Goal: Find specific page/section: Find specific page/section

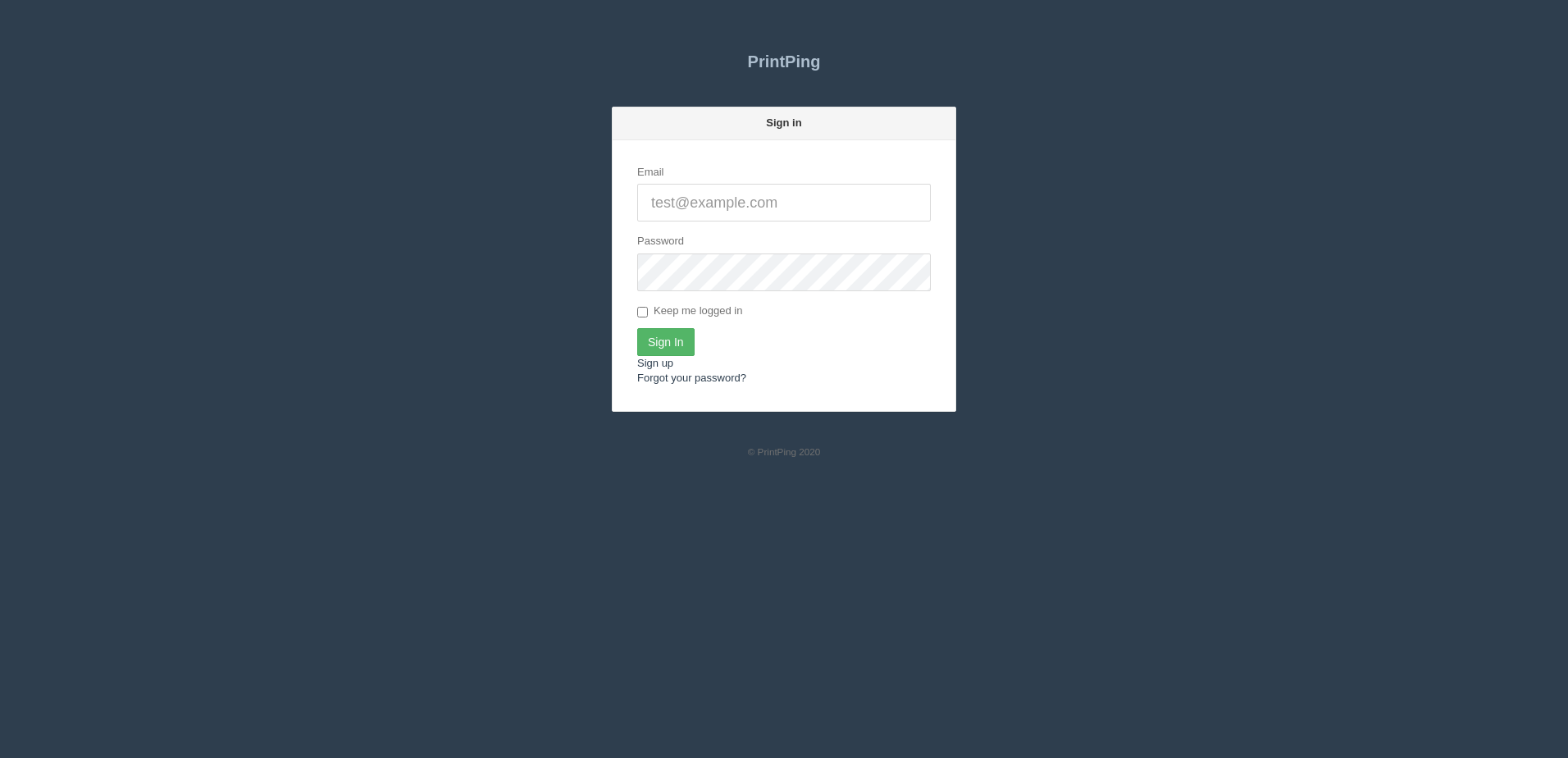
type input "[PERSON_NAME][EMAIL_ADDRESS][DOMAIN_NAME]"
click at [649, 337] on input "Sign In" at bounding box center [666, 342] width 57 height 28
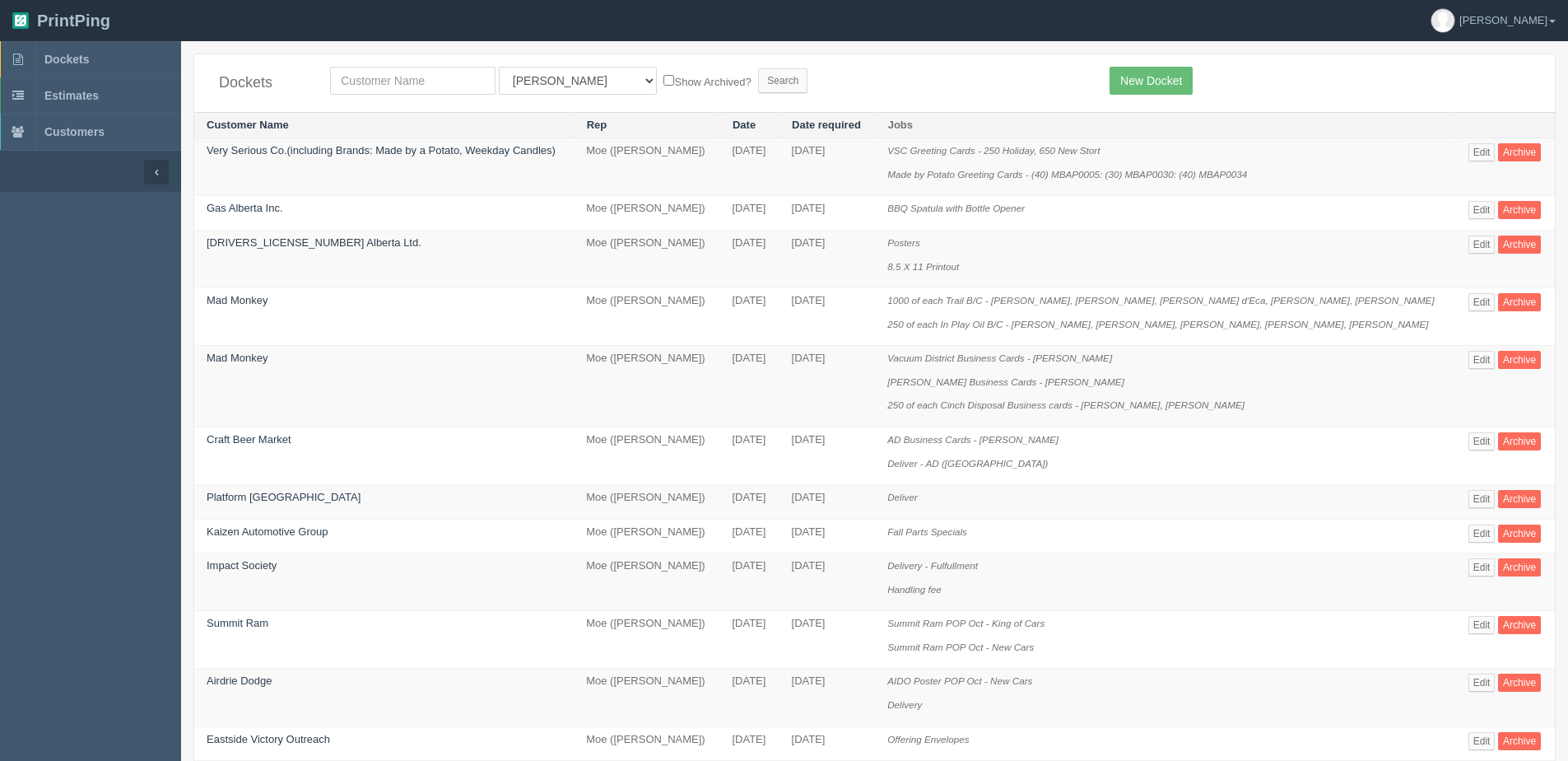
click at [424, 66] on div "Dockets All Users Ali Ali Test 1 Aly Amy Ankit Arif Brandon Dan France Greg Jim…" at bounding box center [874, 82] width 1361 height 58
click at [419, 78] on input "text" at bounding box center [412, 81] width 166 height 28
type input "[GEOGRAPHIC_DATA]"
click at [758, 69] on input "Search" at bounding box center [783, 81] width 50 height 25
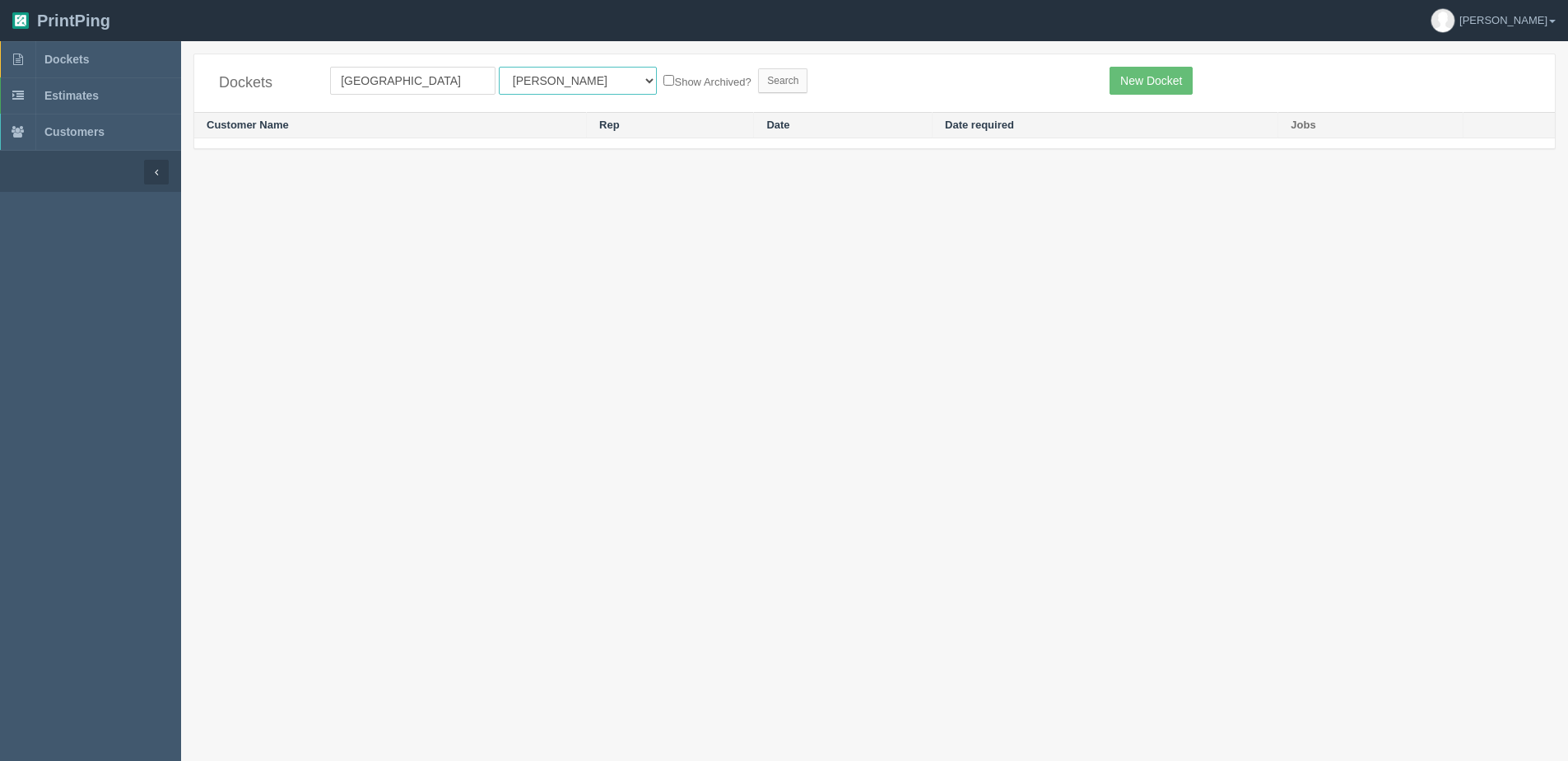
click at [539, 90] on select "All Users [PERSON_NAME] Test 1 [PERSON_NAME] [PERSON_NAME] [PERSON_NAME] France…" at bounding box center [578, 81] width 158 height 28
click at [499, 67] on select "All Users [PERSON_NAME] Test 1 [PERSON_NAME] [PERSON_NAME] [PERSON_NAME] France…" at bounding box center [578, 81] width 158 height 28
click at [536, 86] on select "All Users [PERSON_NAME] Test 1 [PERSON_NAME] [PERSON_NAME] [PERSON_NAME] France…" at bounding box center [578, 81] width 158 height 28
select select "1"
click at [499, 67] on select "All Users [PERSON_NAME] Test 1 [PERSON_NAME] [PERSON_NAME] [PERSON_NAME] France…" at bounding box center [578, 81] width 158 height 28
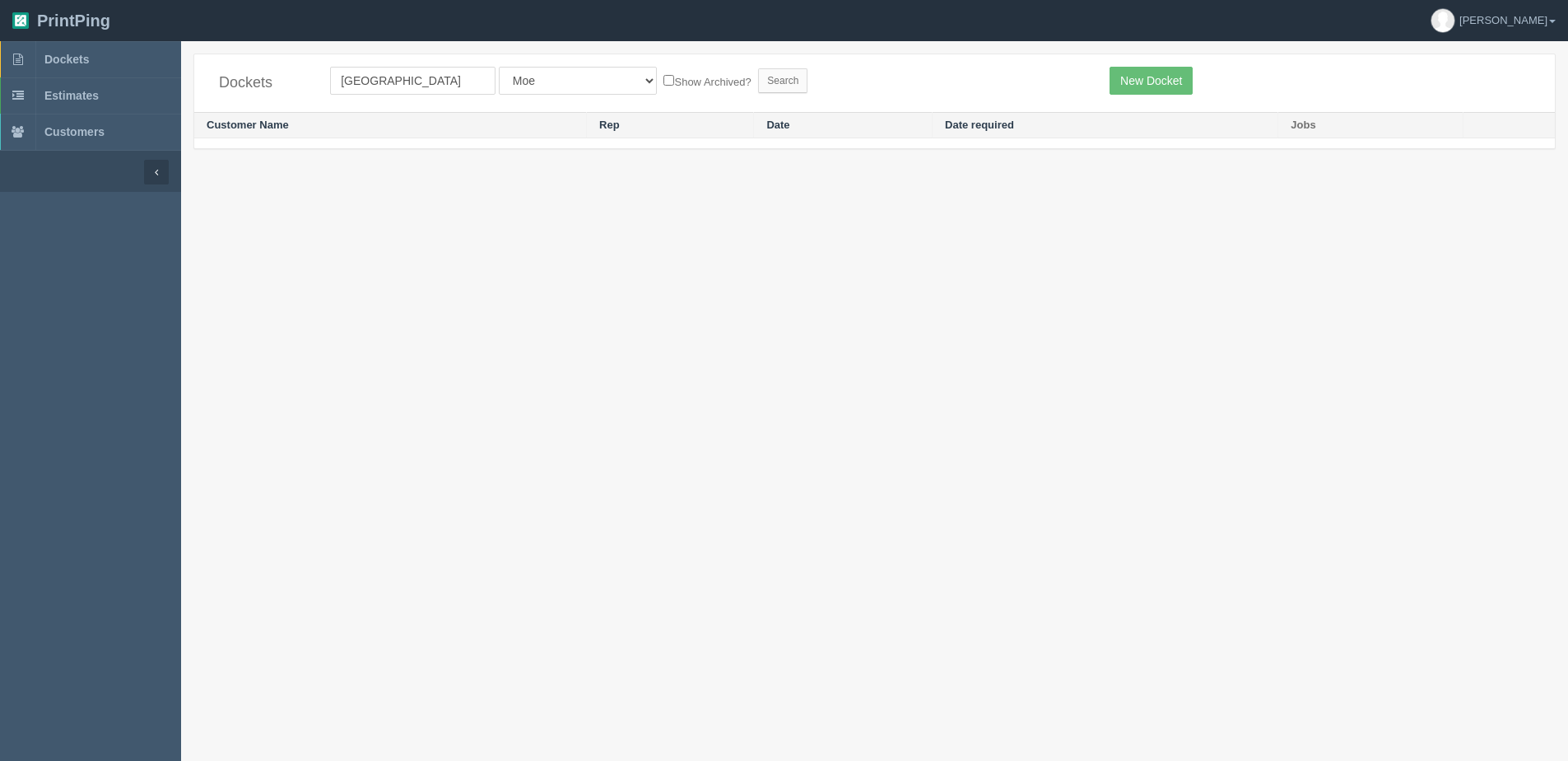
click at [659, 70] on form "heidelberg All Users Ali Ali Test 1 Aly Amy Ankit Arif Brandon Dan France Greg …" at bounding box center [707, 81] width 755 height 28
click at [664, 75] on label "Show Archived?" at bounding box center [708, 81] width 88 height 19
click at [664, 75] on input "Show Archived?" at bounding box center [669, 80] width 10 height 10
checkbox input "true"
click at [758, 82] on input "Search" at bounding box center [783, 81] width 50 height 25
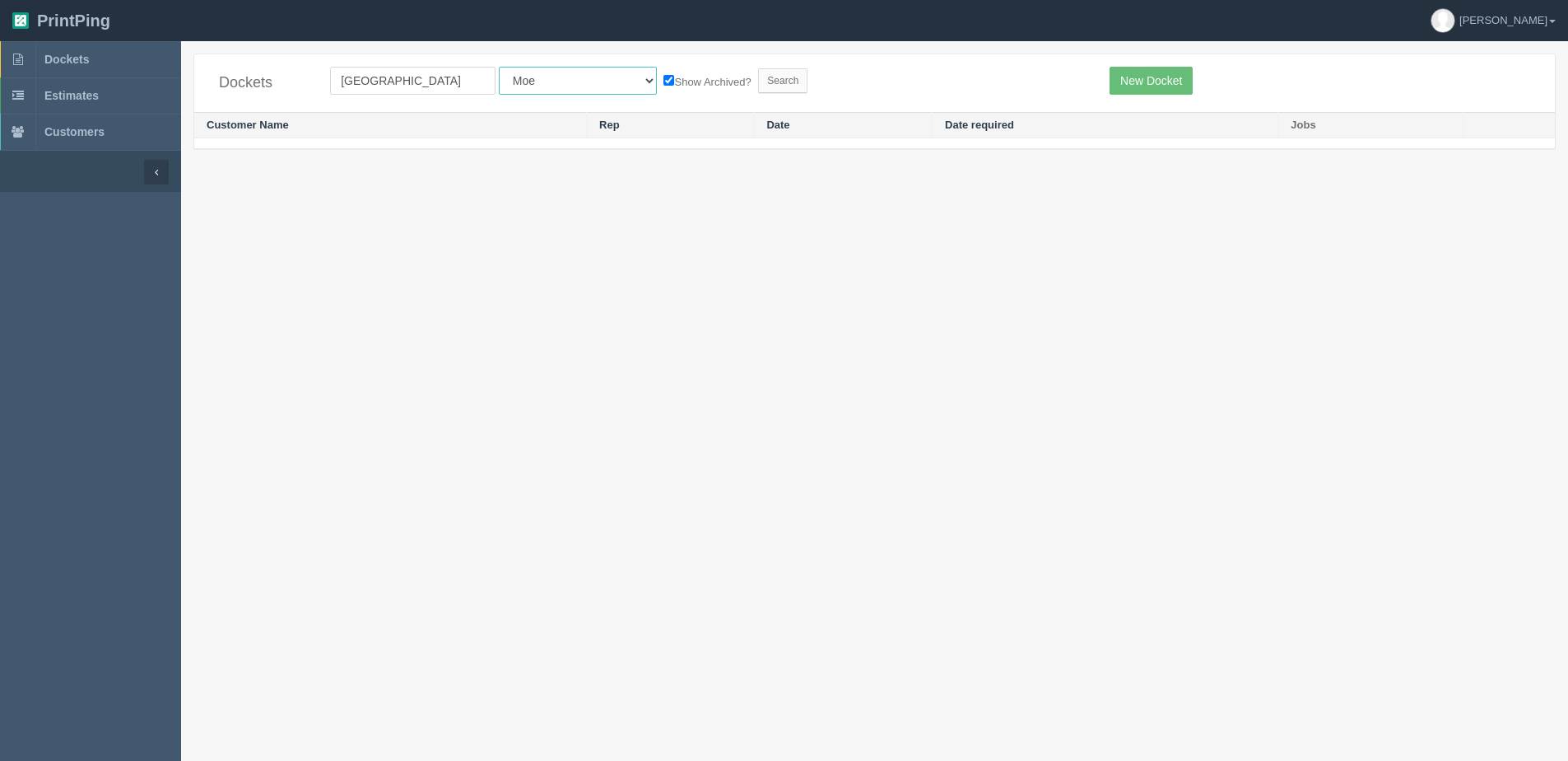
click at [550, 88] on select "All Users [PERSON_NAME] Test 1 [PERSON_NAME] [PERSON_NAME] [PERSON_NAME] France…" at bounding box center [578, 81] width 158 height 28
select select "7"
click at [499, 67] on select "All Users [PERSON_NAME] Test 1 [PERSON_NAME] [PERSON_NAME] [PERSON_NAME] France…" at bounding box center [578, 81] width 158 height 28
click at [758, 84] on input "Search" at bounding box center [783, 81] width 50 height 25
click at [520, 78] on select "All Users [PERSON_NAME] Test 1 [PERSON_NAME] [PERSON_NAME] [PERSON_NAME] France…" at bounding box center [578, 81] width 158 height 28
